Goal: Book appointment/travel/reservation

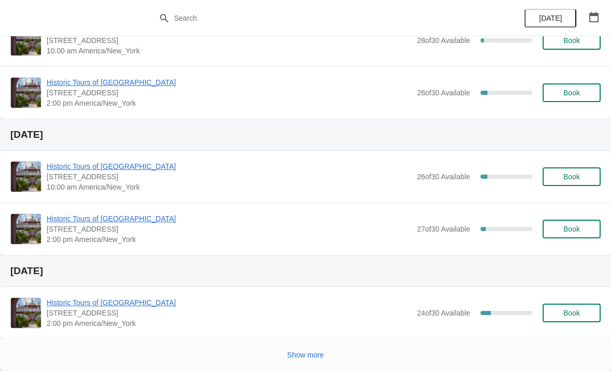
scroll to position [710, 0]
click at [596, 17] on icon "button" at bounding box center [594, 17] width 10 height 10
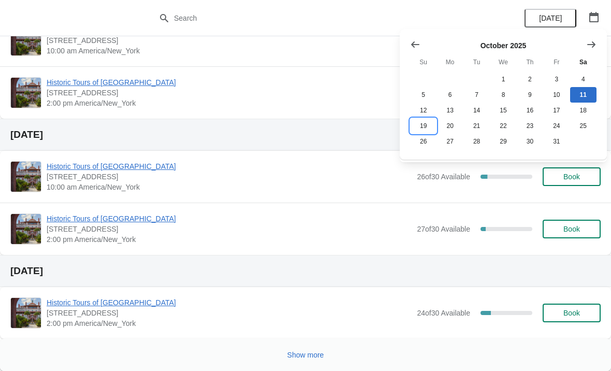
click at [428, 127] on button "19" at bounding box center [423, 126] width 26 height 16
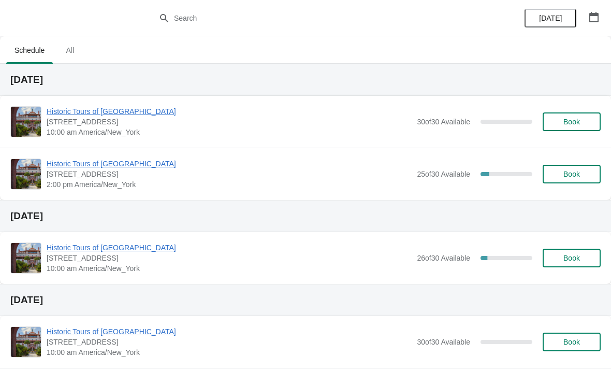
click at [570, 165] on button "Book" at bounding box center [572, 174] width 58 height 19
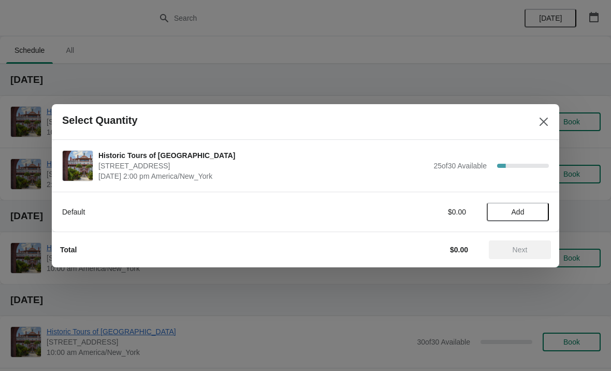
click at [507, 210] on span "Add" at bounding box center [517, 212] width 43 height 8
click at [535, 207] on icon at bounding box center [535, 211] width 11 height 11
click at [526, 248] on span "Next" at bounding box center [520, 249] width 15 height 8
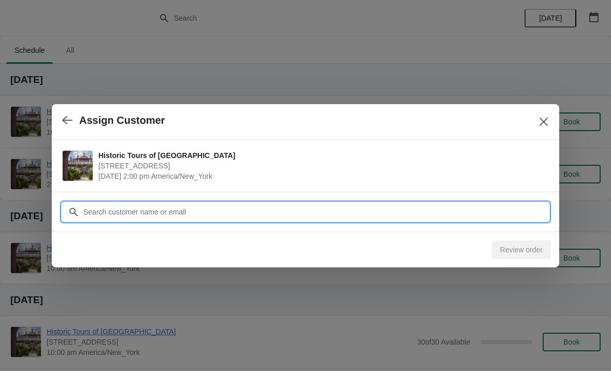
click at [192, 211] on input "Customer" at bounding box center [316, 211] width 466 height 19
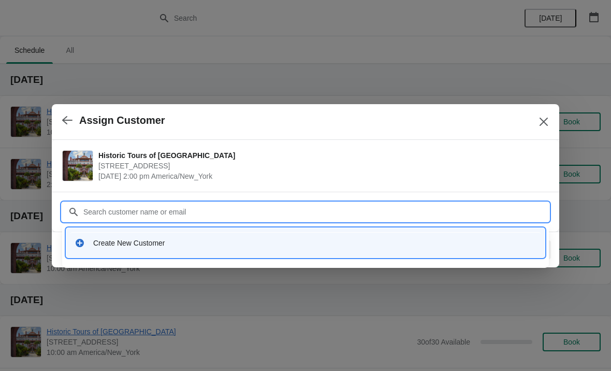
click at [143, 239] on div "Create New Customer" at bounding box center [314, 243] width 443 height 10
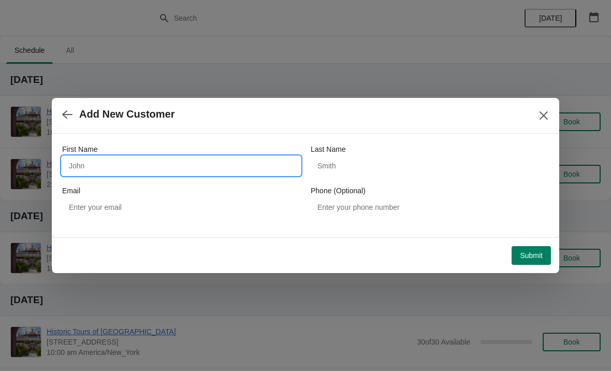
click at [131, 171] on input "First Name" at bounding box center [181, 165] width 238 height 19
type input "[PERSON_NAME]"
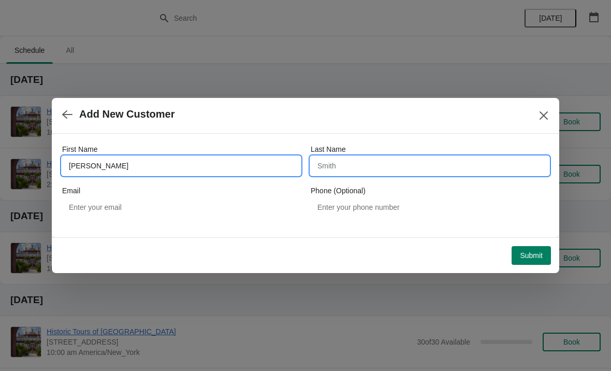
click at [354, 174] on input "Last Name" at bounding box center [430, 165] width 238 height 19
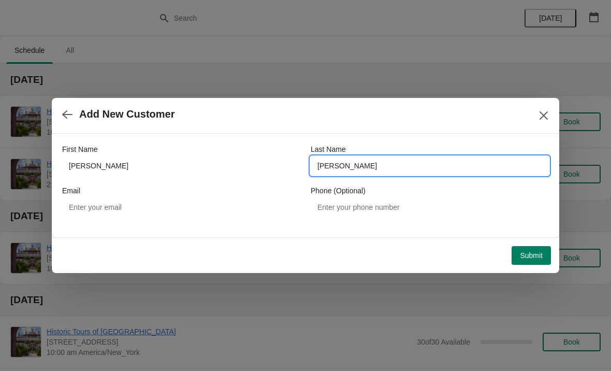
type input "[PERSON_NAME]"
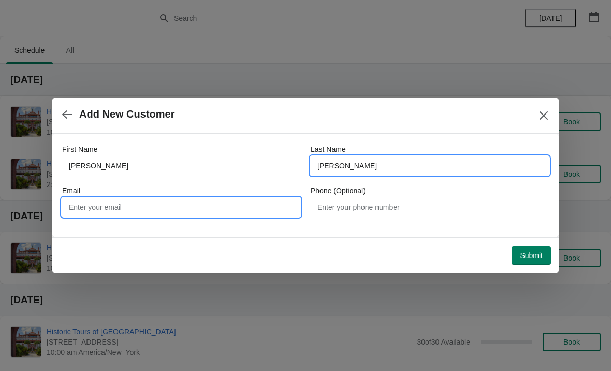
click at [228, 209] on input "Email" at bounding box center [181, 207] width 238 height 19
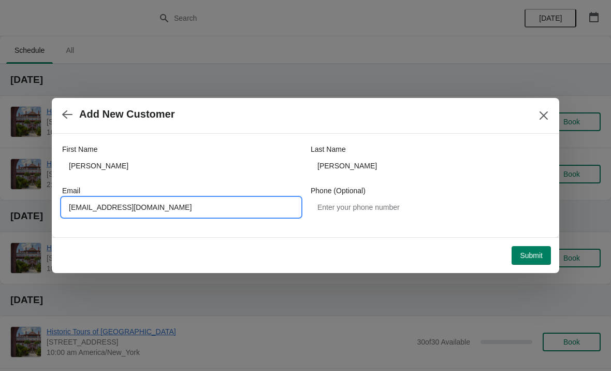
click at [96, 209] on input "[EMAIL_ADDRESS][DOMAIN_NAME]" at bounding box center [181, 207] width 238 height 19
type input "[EMAIL_ADDRESS][DOMAIN_NAME]"
click at [385, 243] on div "Submit" at bounding box center [303, 253] width 495 height 23
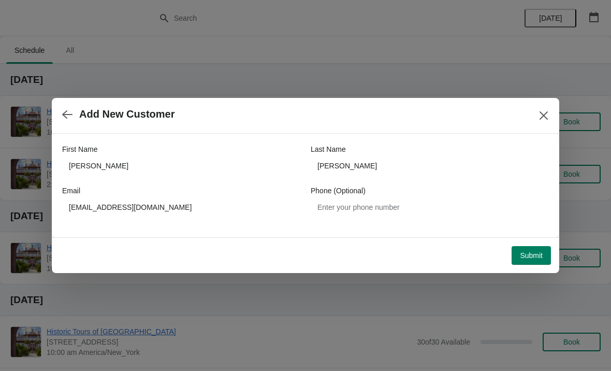
click at [532, 258] on span "Submit" at bounding box center [531, 255] width 23 height 8
